Goal: Task Accomplishment & Management: Use online tool/utility

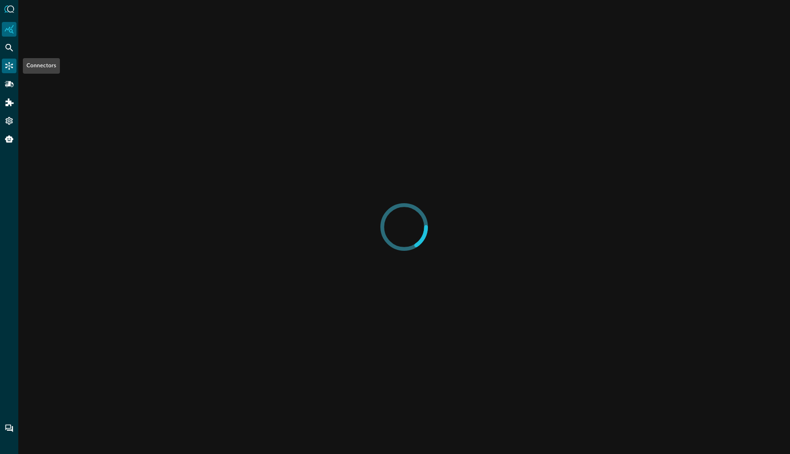
click at [7, 71] on div "Connectors" at bounding box center [9, 66] width 15 height 15
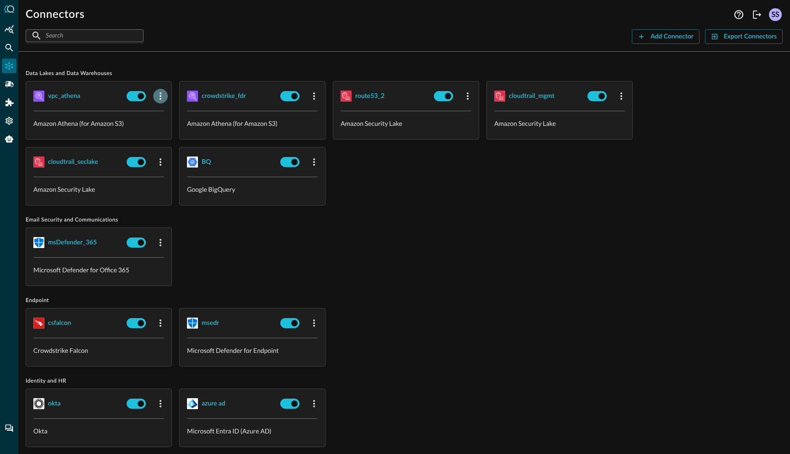
click at [160, 98] on icon "button" at bounding box center [161, 95] width 2 height 7
click at [173, 113] on span "Edit" at bounding box center [178, 116] width 12 height 6
click at [315, 95] on icon "button" at bounding box center [314, 96] width 11 height 11
click at [322, 109] on li "Edit" at bounding box center [330, 116] width 47 height 18
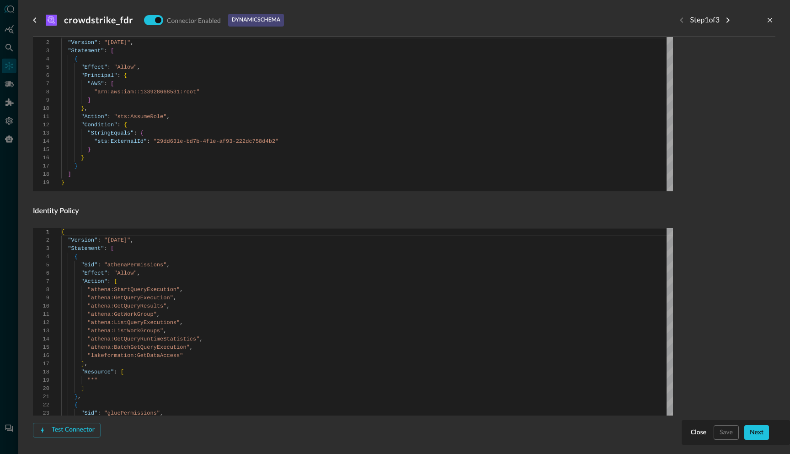
scroll to position [443, 0]
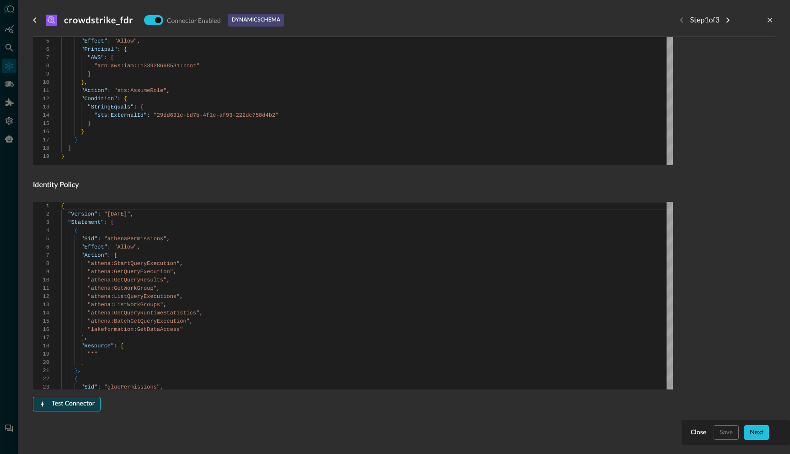
click at [69, 403] on button "Test Connector" at bounding box center [67, 404] width 68 height 15
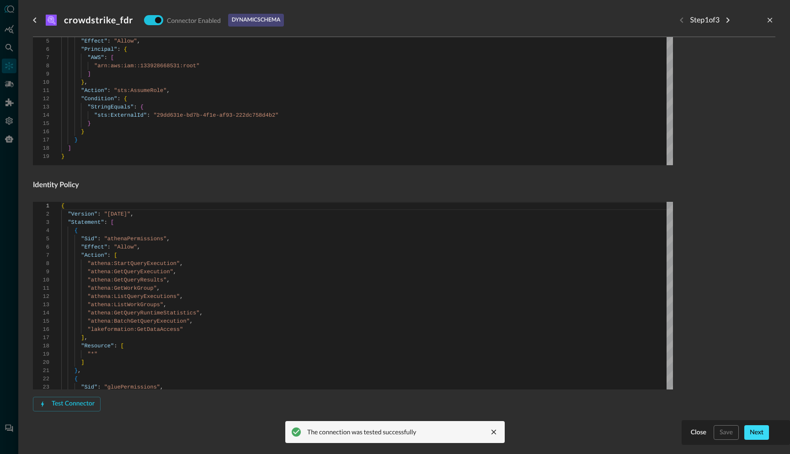
click at [751, 432] on button "Next" at bounding box center [757, 432] width 25 height 15
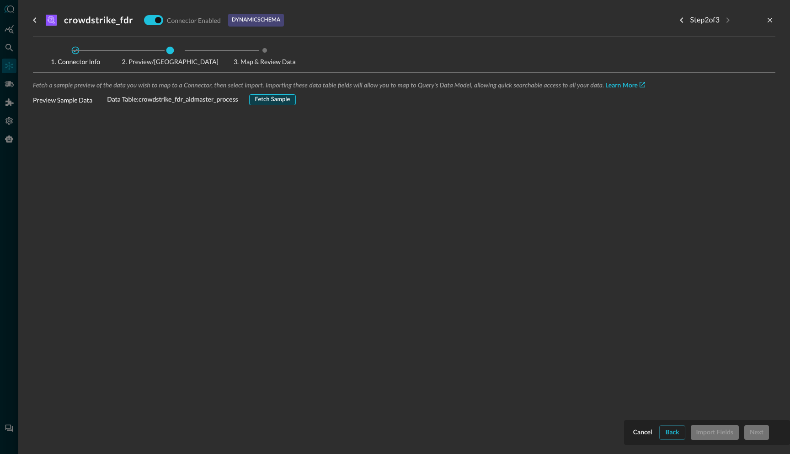
click at [288, 97] on button "Fetch Sample" at bounding box center [272, 99] width 47 height 11
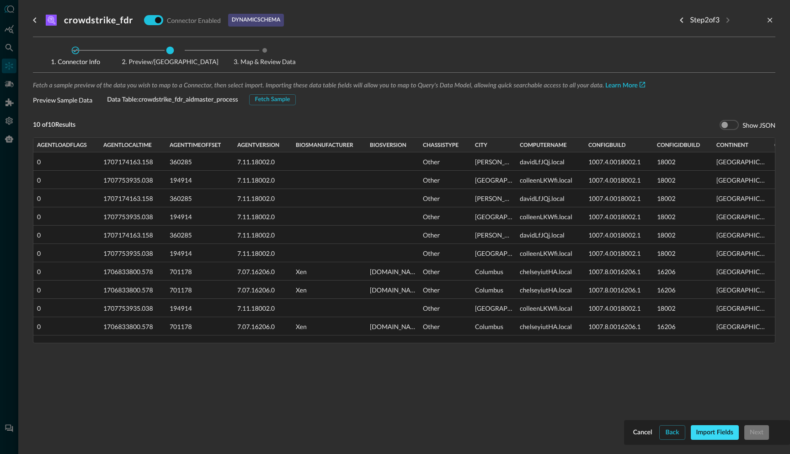
click at [704, 432] on button "Import Fields" at bounding box center [715, 432] width 48 height 15
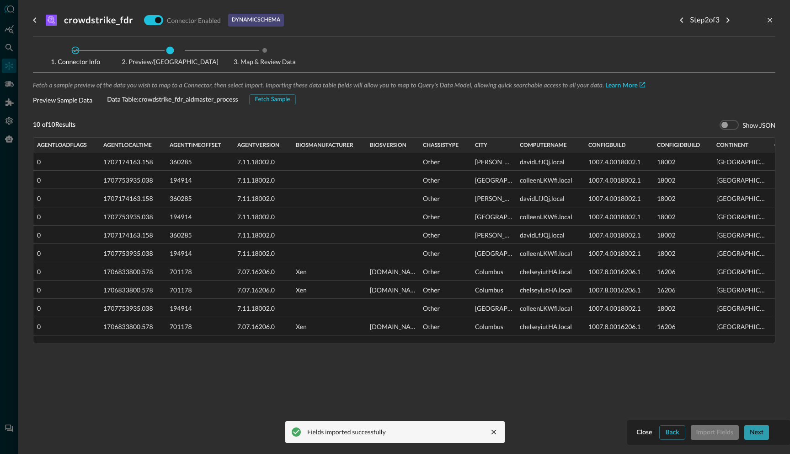
click at [763, 435] on button "Next" at bounding box center [757, 432] width 25 height 15
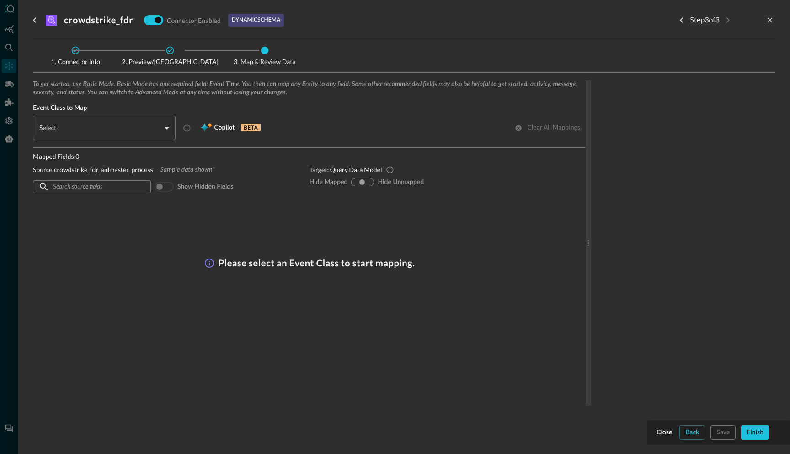
click at [166, 126] on body "Connectors SS ​ ​ Add Connector Export Connectors Data Lakes and Data Warehouse…" at bounding box center [395, 227] width 790 height 454
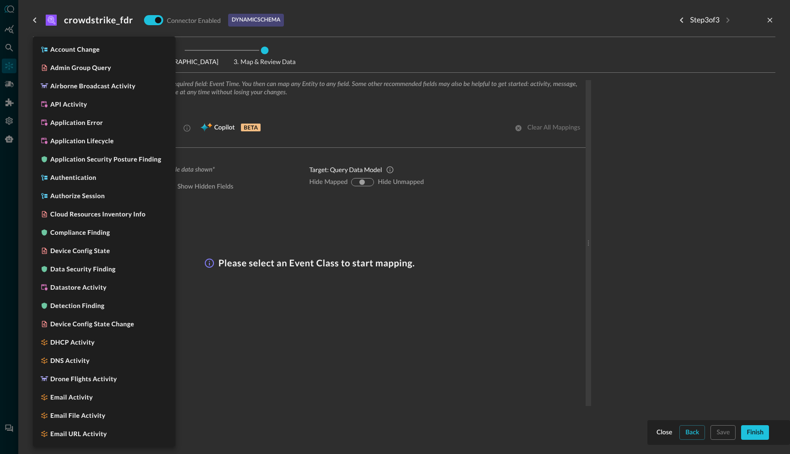
click at [204, 107] on div at bounding box center [395, 227] width 790 height 454
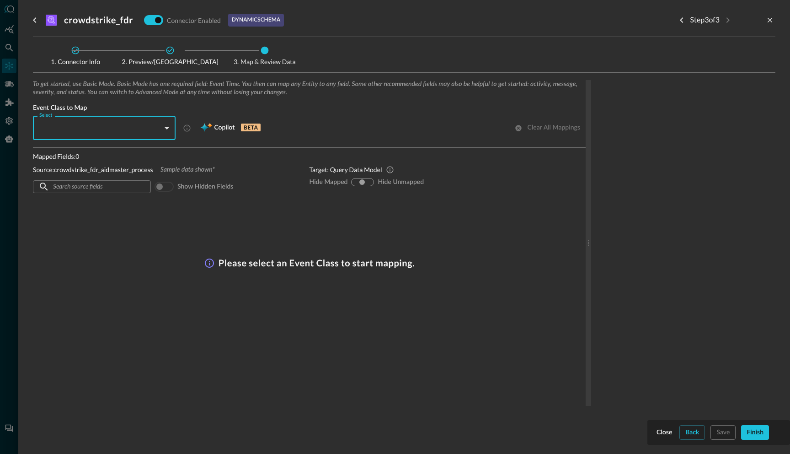
click at [167, 130] on body "Connectors SS ​ ​ Add Connector Export Connectors Data Lakes and Data Warehouse…" at bounding box center [395, 227] width 790 height 454
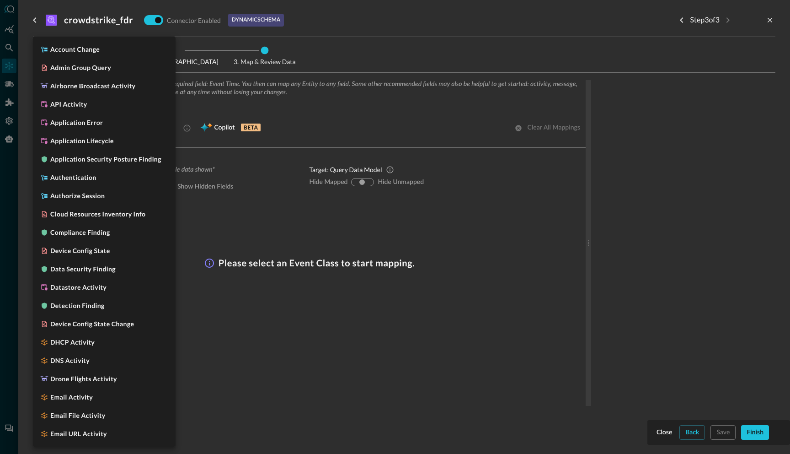
click at [222, 104] on div at bounding box center [395, 227] width 790 height 454
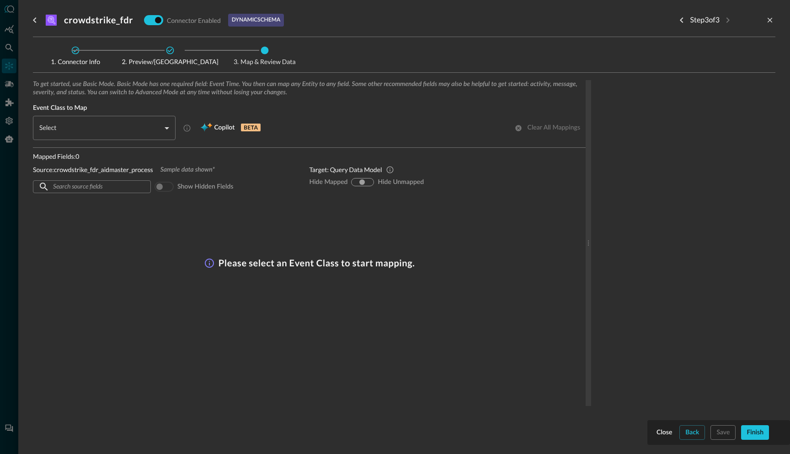
click at [355, 184] on input "hide-mapped" at bounding box center [355, 181] width 5 height 5
radio input "true"
click at [370, 184] on input "hide-unmapped" at bounding box center [368, 181] width 5 height 5
radio input "true"
click at [357, 183] on input "hide-mapped" at bounding box center [355, 181] width 5 height 5
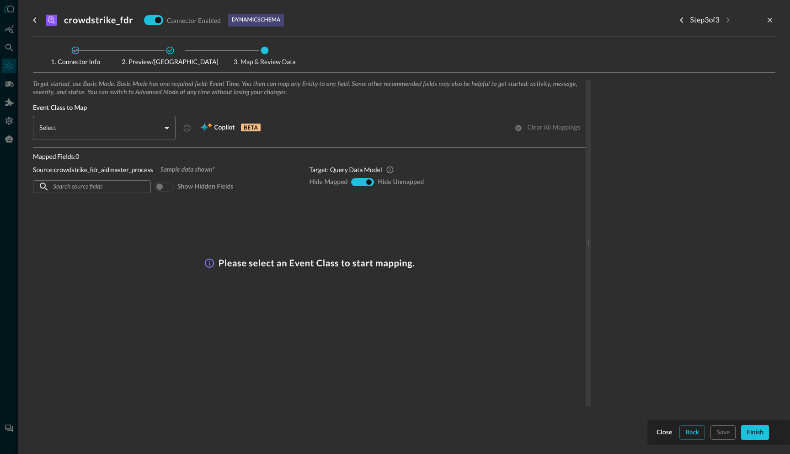
radio input "true"
click at [369, 184] on input "hide-unmapped" at bounding box center [368, 181] width 5 height 5
radio input "true"
click at [362, 182] on input "show-all" at bounding box center [362, 181] width 5 height 5
radio input "true"
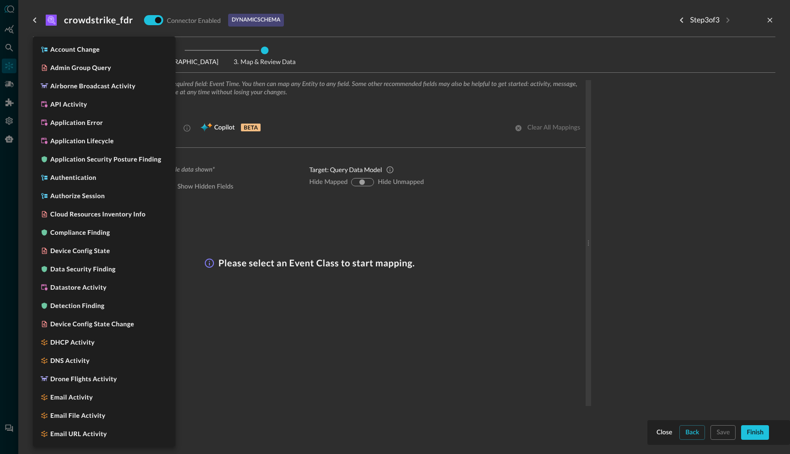
click at [167, 128] on body "Connectors SS ​ ​ Add Connector Export Connectors Data Lakes and Data Warehouse…" at bounding box center [395, 227] width 790 height 454
click at [211, 154] on div at bounding box center [395, 227] width 790 height 454
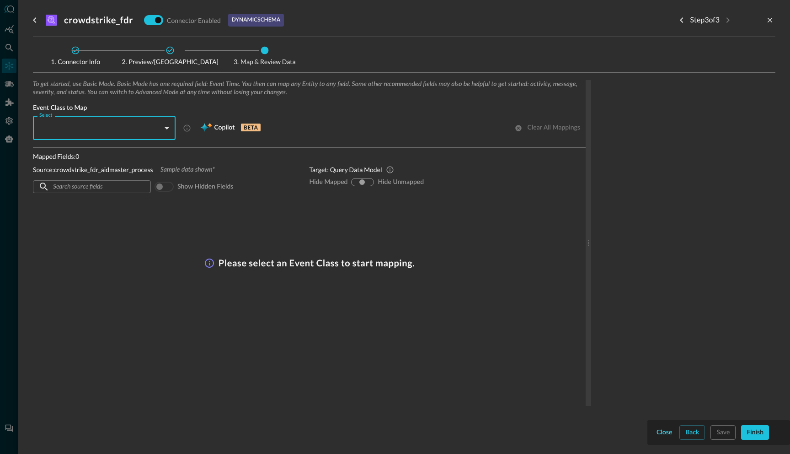
click at [662, 434] on button "Close" at bounding box center [664, 432] width 19 height 15
